Goal: Task Accomplishment & Management: Manage account settings

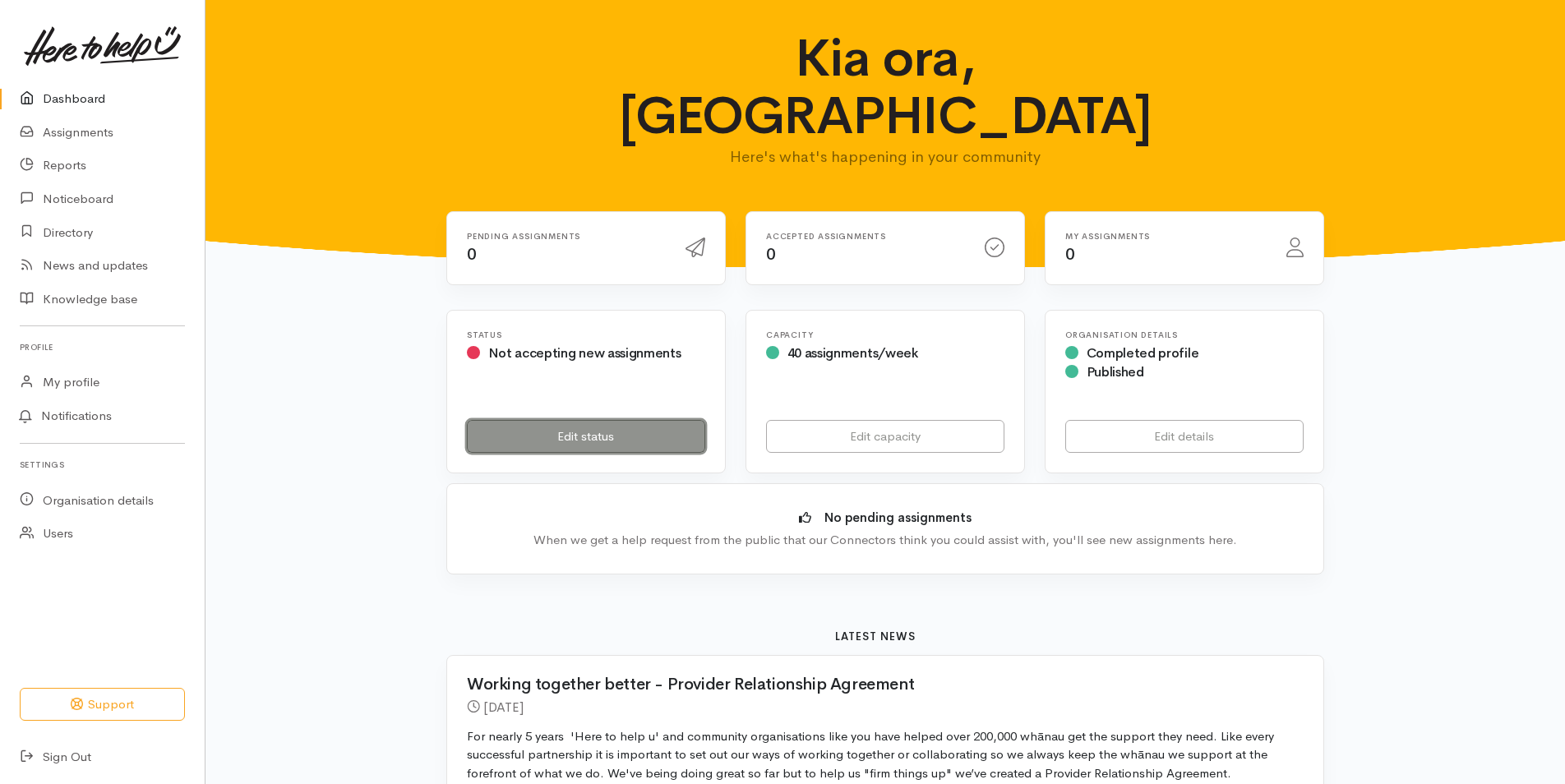
click at [623, 420] on link "Edit status" at bounding box center [586, 437] width 239 height 34
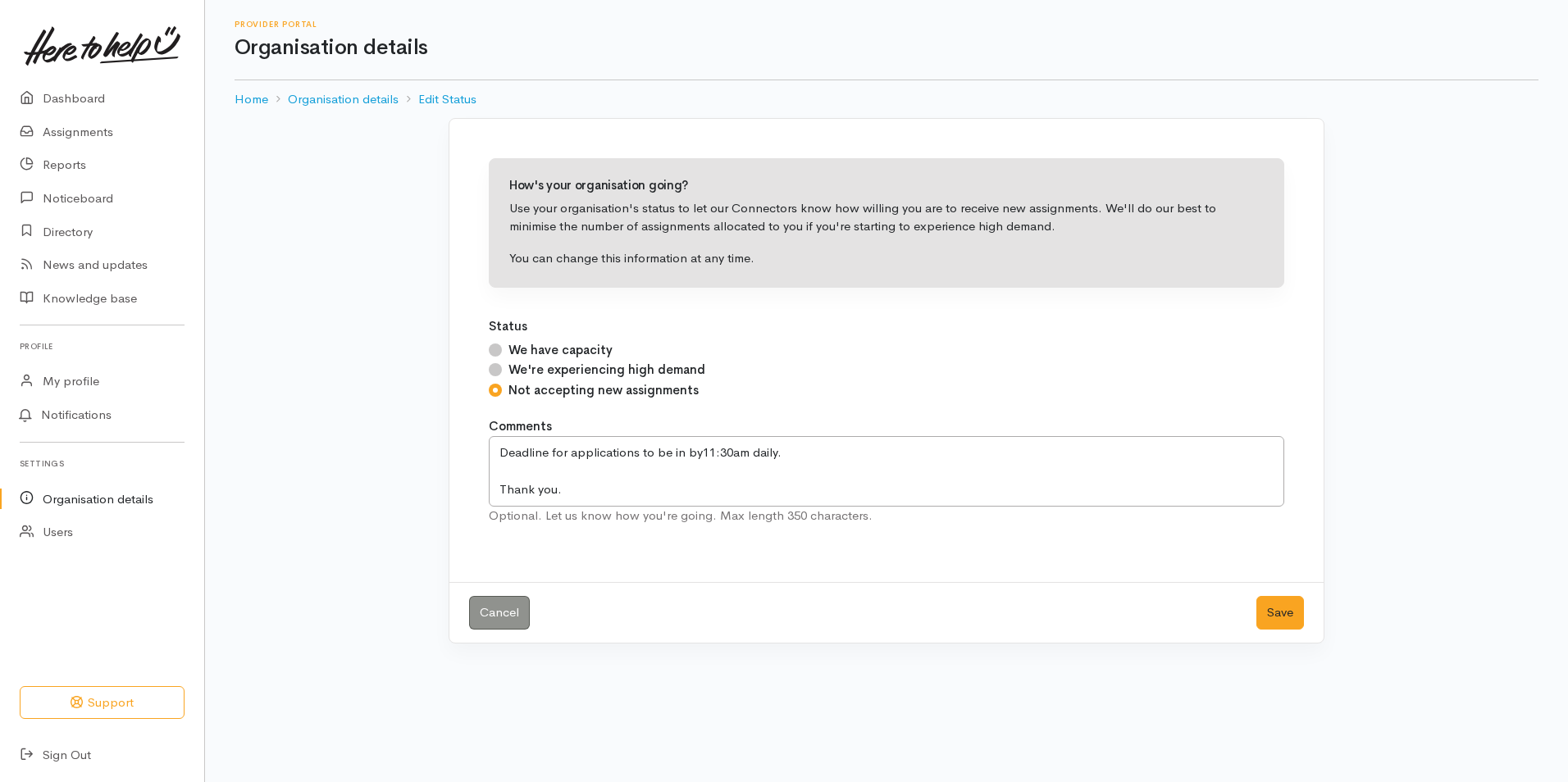
click at [499, 344] on input "We have capacity" at bounding box center [495, 350] width 14 height 13
radio input "true"
click at [1264, 605] on button "Save" at bounding box center [1280, 612] width 47 height 34
